Goal: Information Seeking & Learning: Learn about a topic

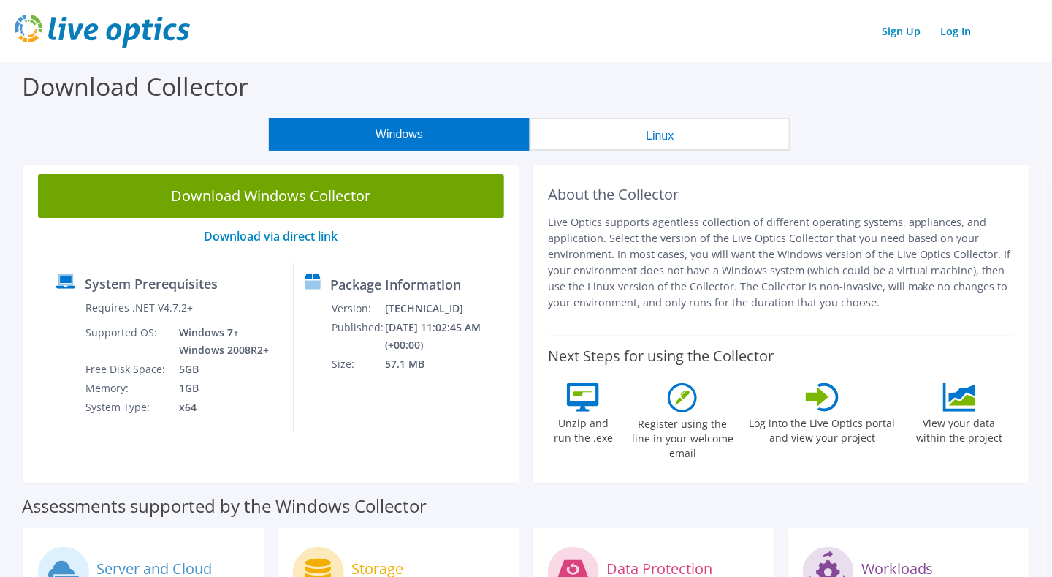
click at [164, 31] on img at bounding box center [102, 31] width 175 height 33
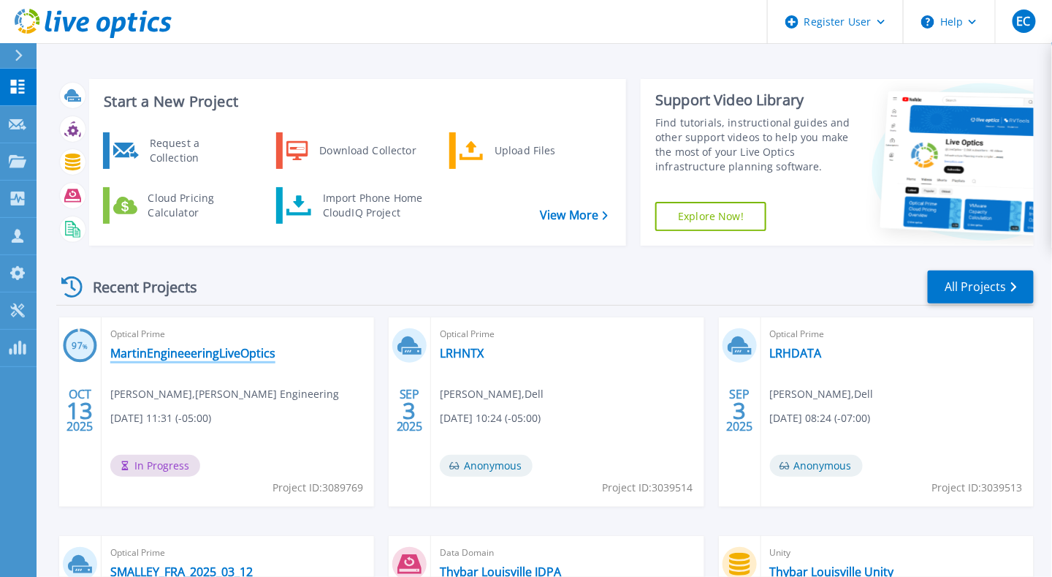
click at [225, 350] on link "MartinEngineeeringLiveOptics" at bounding box center [192, 353] width 165 height 15
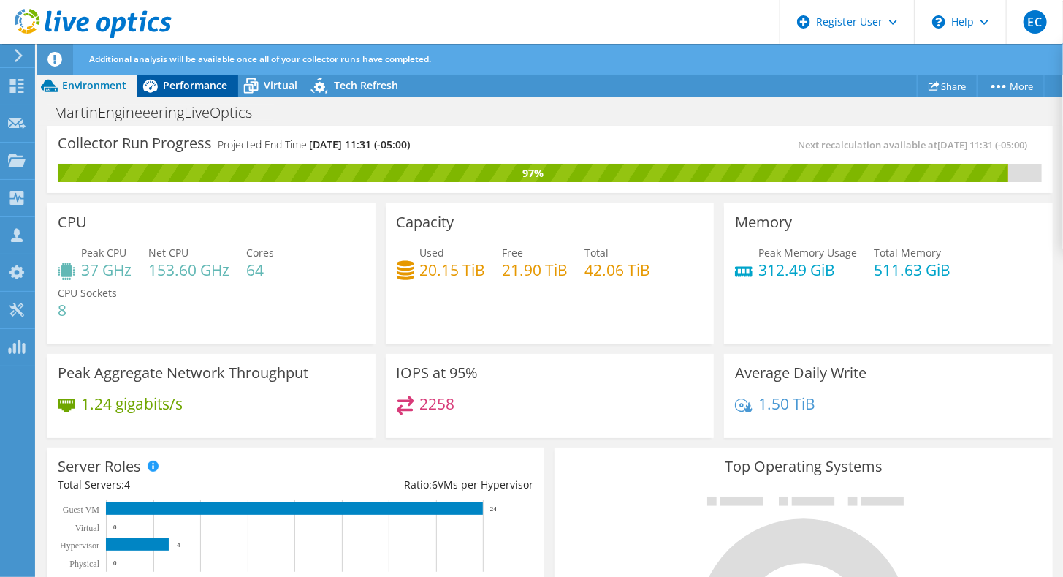
click at [206, 87] on span "Performance" at bounding box center [195, 85] width 64 height 14
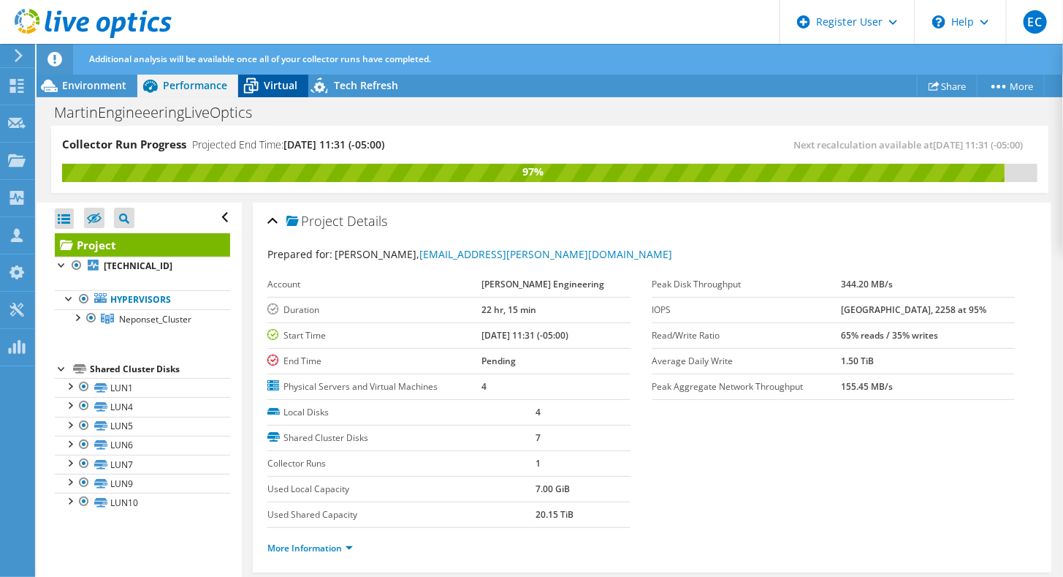
click at [292, 84] on span "Virtual" at bounding box center [281, 85] width 34 height 14
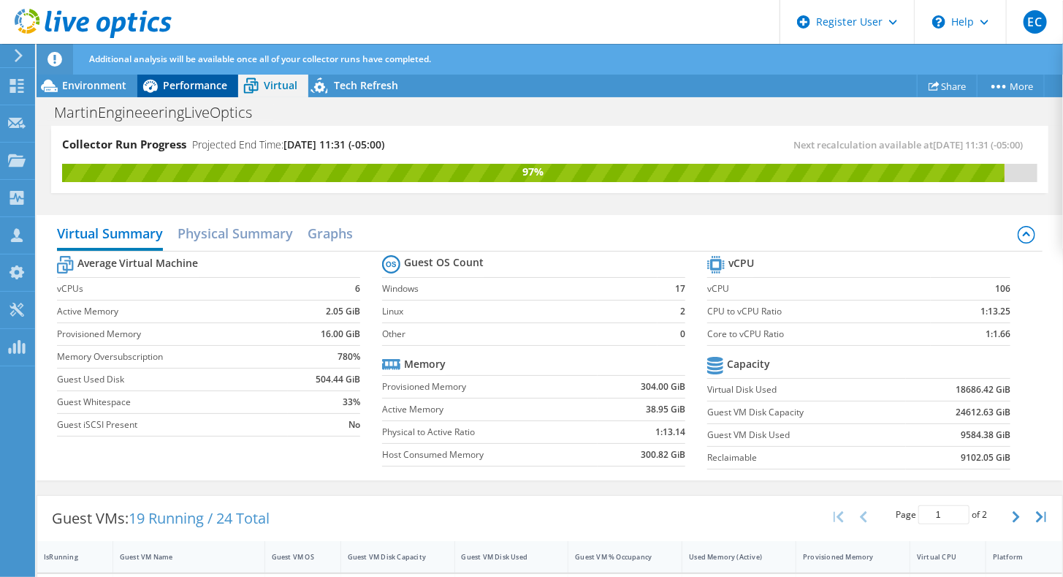
click at [177, 86] on span "Performance" at bounding box center [195, 85] width 64 height 14
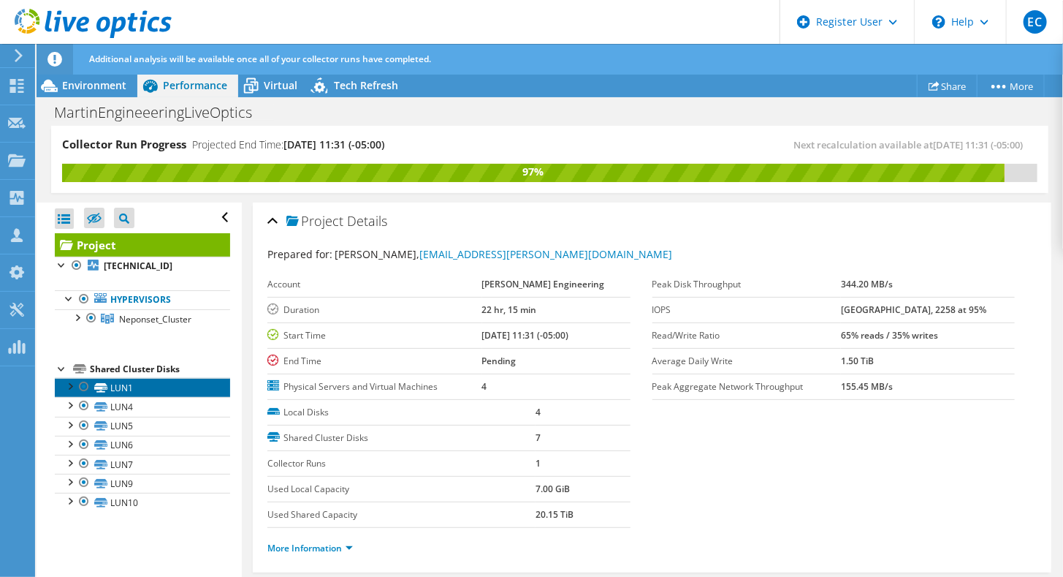
click at [107, 384] on icon at bounding box center [100, 388] width 13 height 10
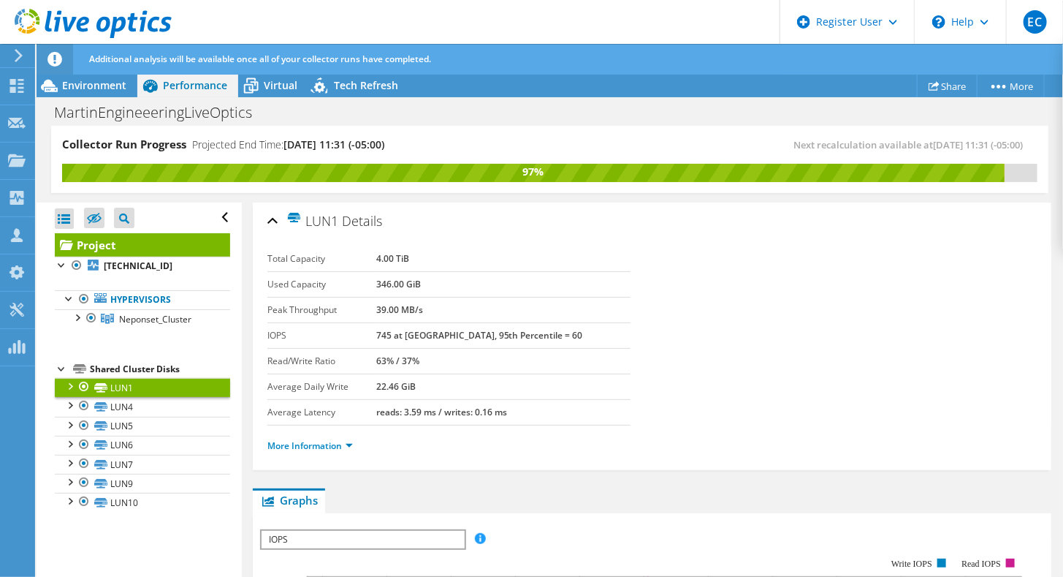
click at [117, 365] on div "Shared Cluster Disks" at bounding box center [160, 369] width 140 height 18
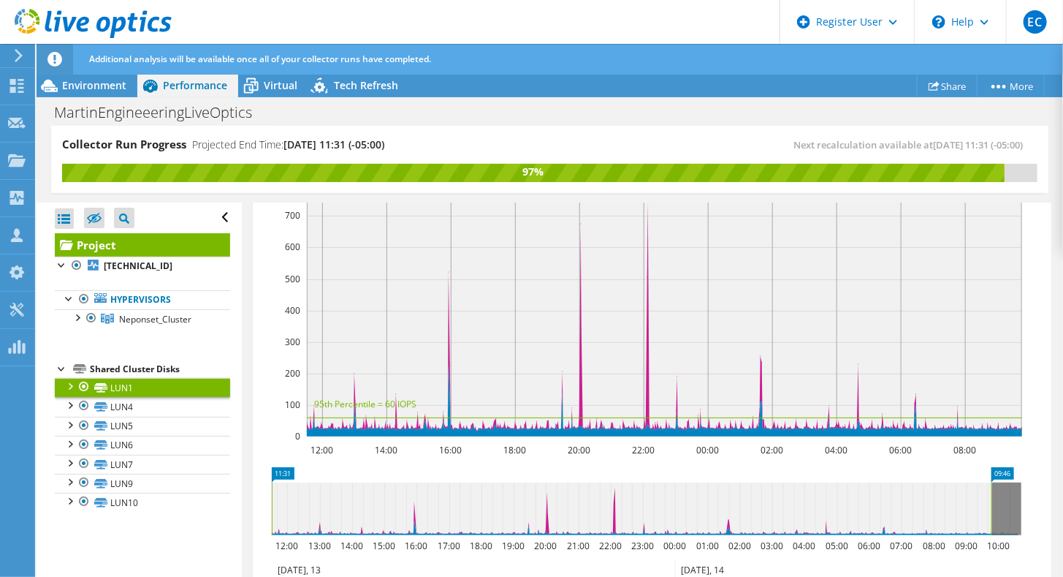
scroll to position [292, 0]
